Goal: Task Accomplishment & Management: Complete application form

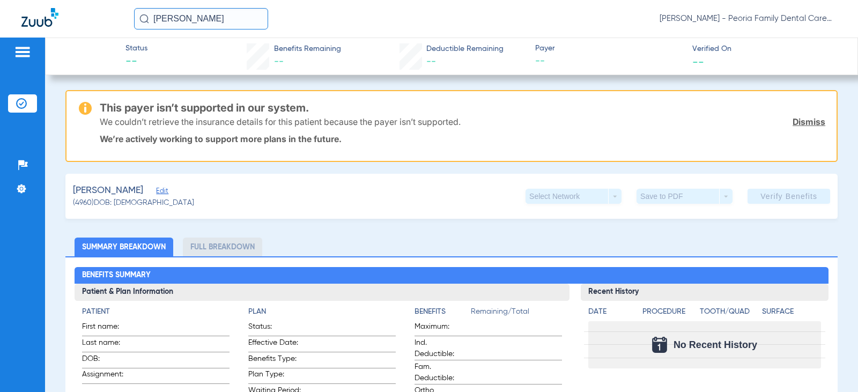
click at [156, 193] on span "Edit" at bounding box center [161, 192] width 10 height 10
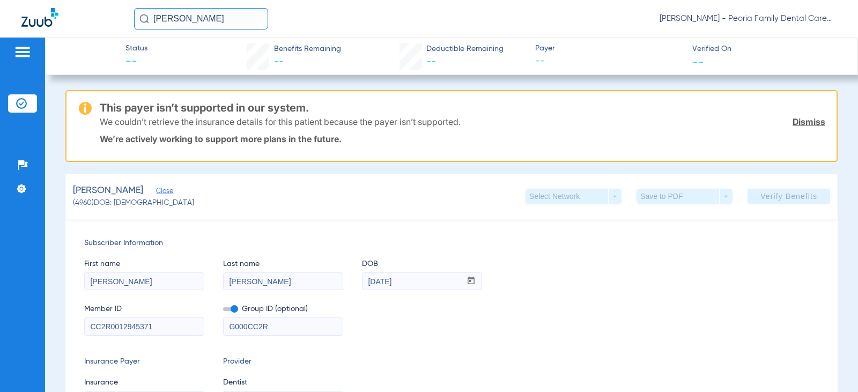
click at [127, 48] on span "Status" at bounding box center [137, 48] width 22 height 11
click at [160, 192] on span "Close" at bounding box center [161, 192] width 10 height 10
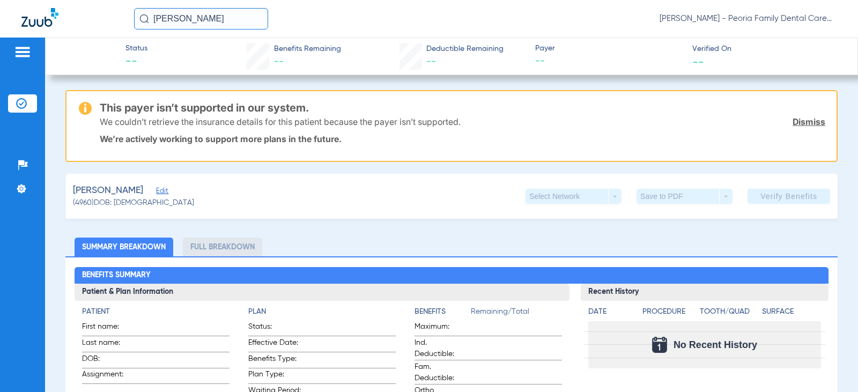
click at [303, 47] on span "Benefits Remaining" at bounding box center [307, 48] width 67 height 11
click at [30, 47] on img at bounding box center [22, 52] width 17 height 13
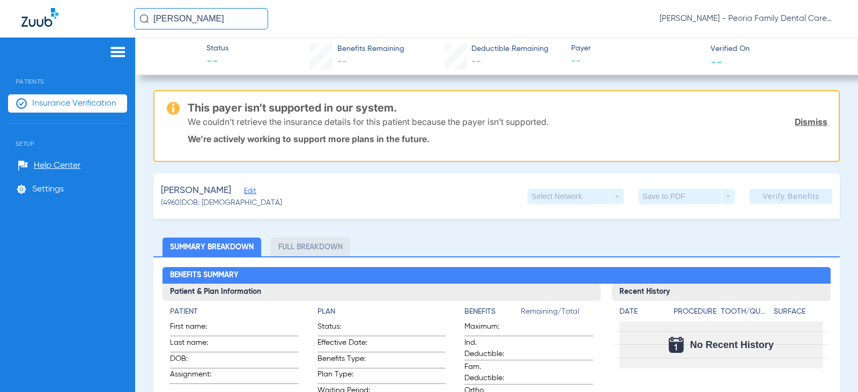
click at [607, 196] on div "Select Network arrow_drop_down" at bounding box center [576, 196] width 96 height 15
click at [212, 193] on span "[PERSON_NAME]" at bounding box center [196, 190] width 70 height 13
click at [245, 192] on span "Edit" at bounding box center [249, 192] width 10 height 10
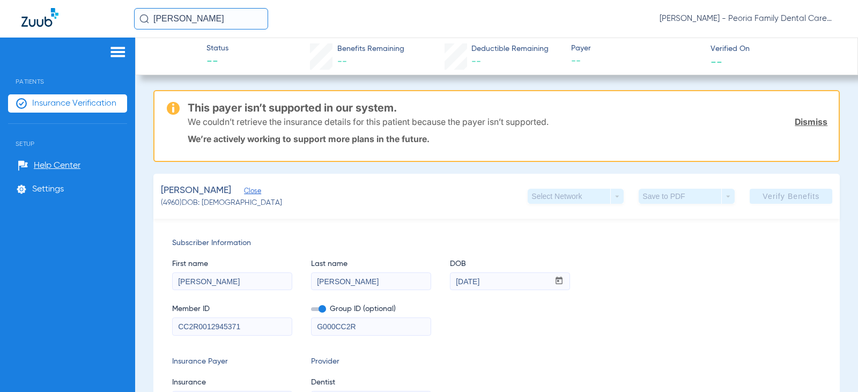
scroll to position [54, 0]
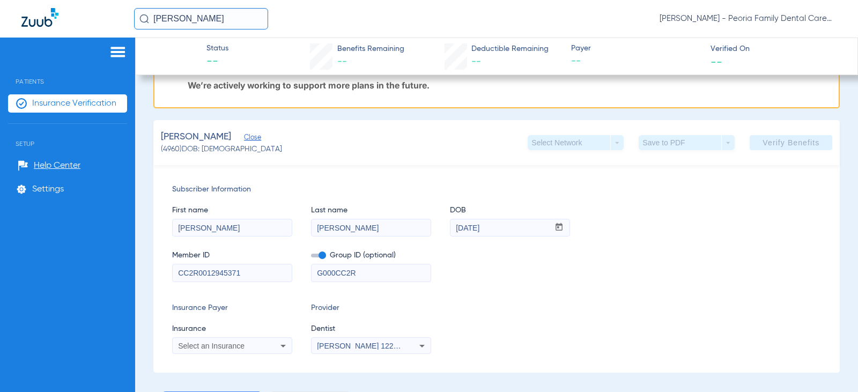
click at [285, 347] on icon at bounding box center [283, 346] width 13 height 13
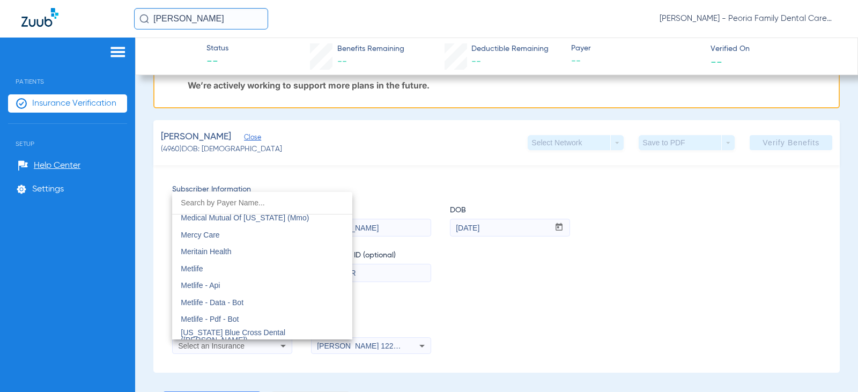
scroll to position [5321, 0]
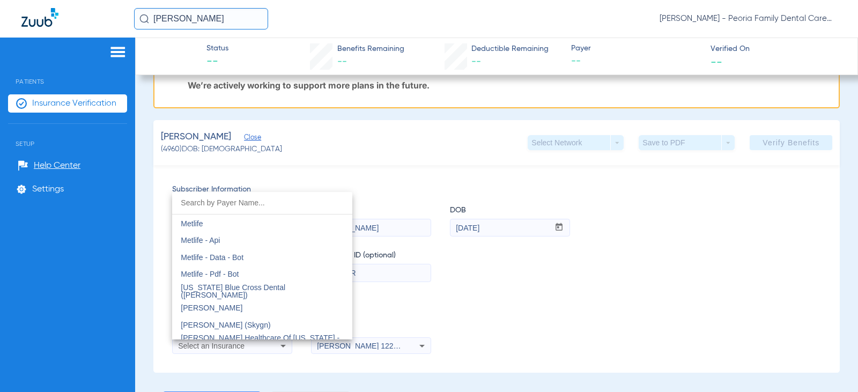
click at [436, 304] on div at bounding box center [429, 196] width 858 height 392
